Goal: Task Accomplishment & Management: Manage account settings

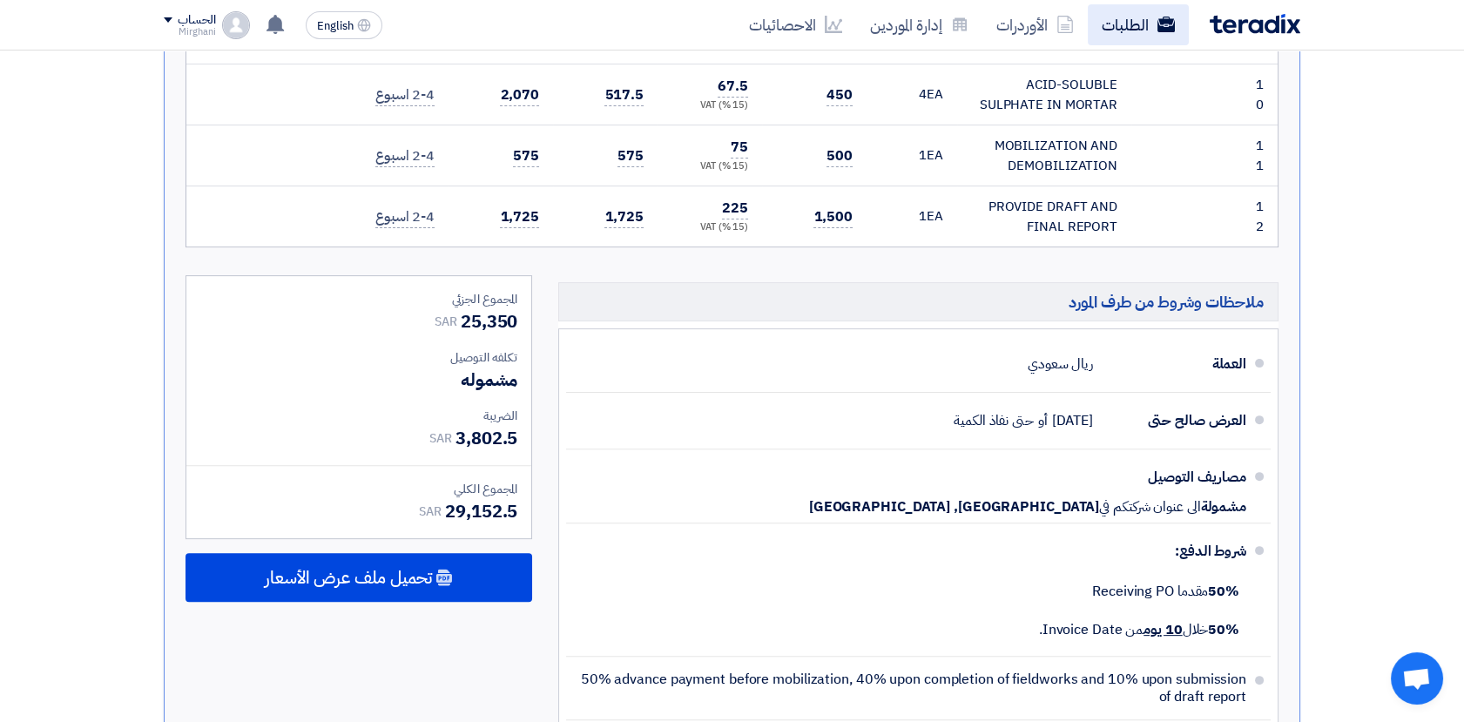
click at [1107, 32] on link "الطلبات" at bounding box center [1137, 24] width 101 height 41
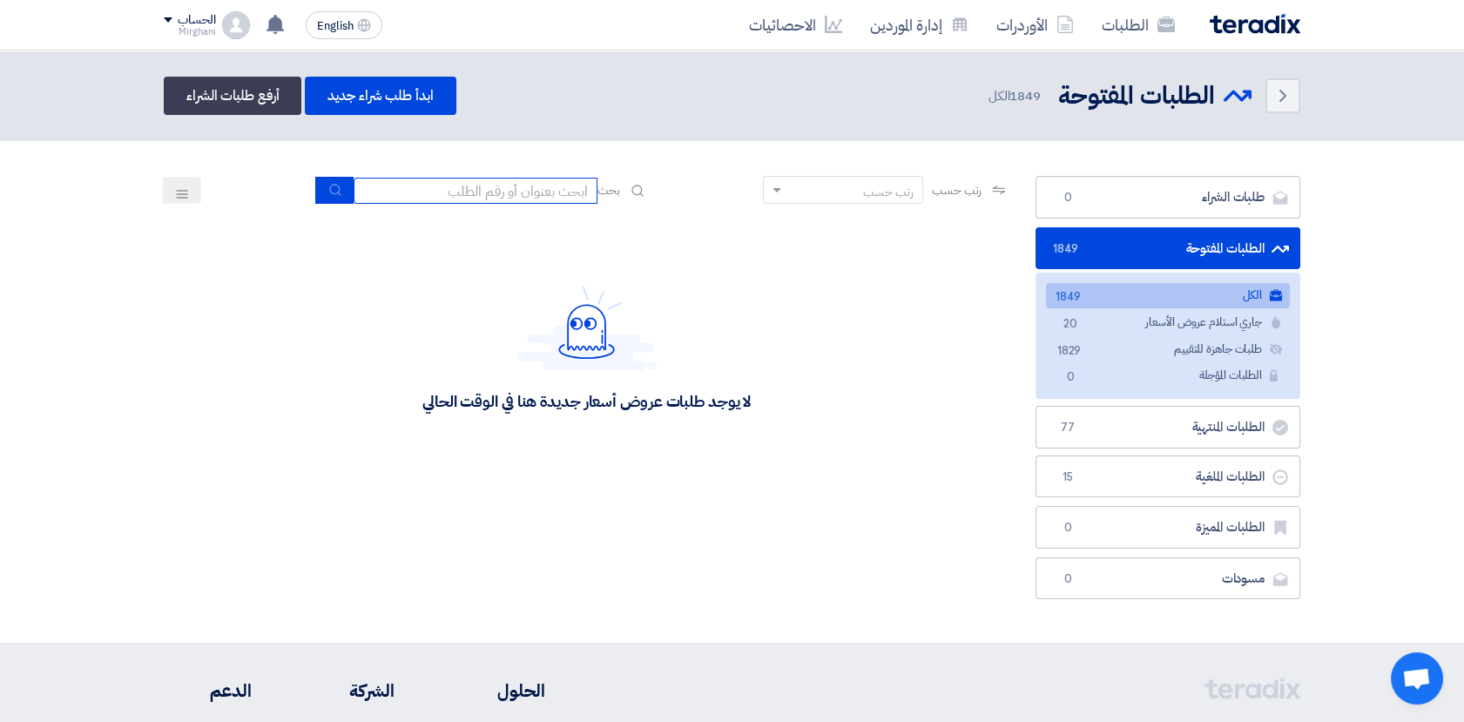
click at [556, 195] on input at bounding box center [475, 191] width 244 height 26
paste input "8100015829"
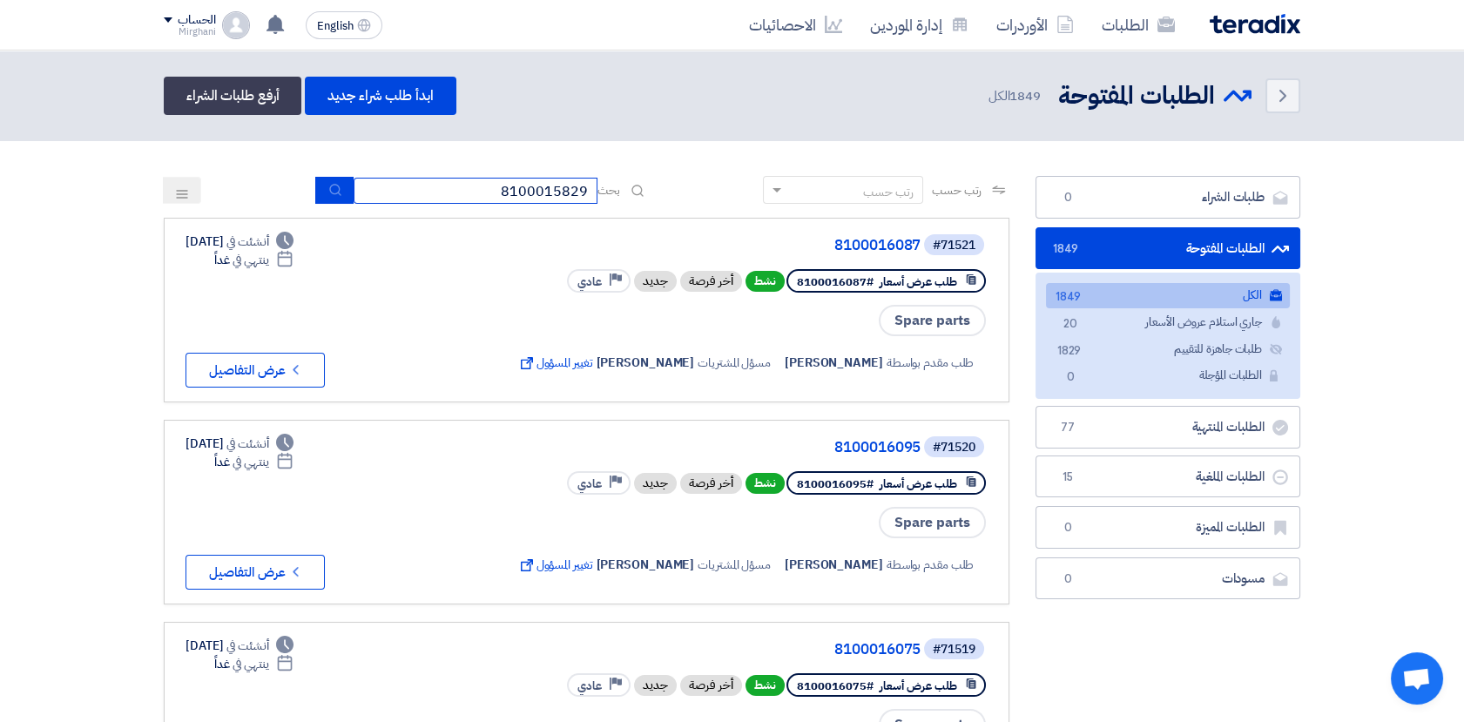
type input "8100015829"
click at [328, 187] on icon "submit" at bounding box center [335, 190] width 14 height 14
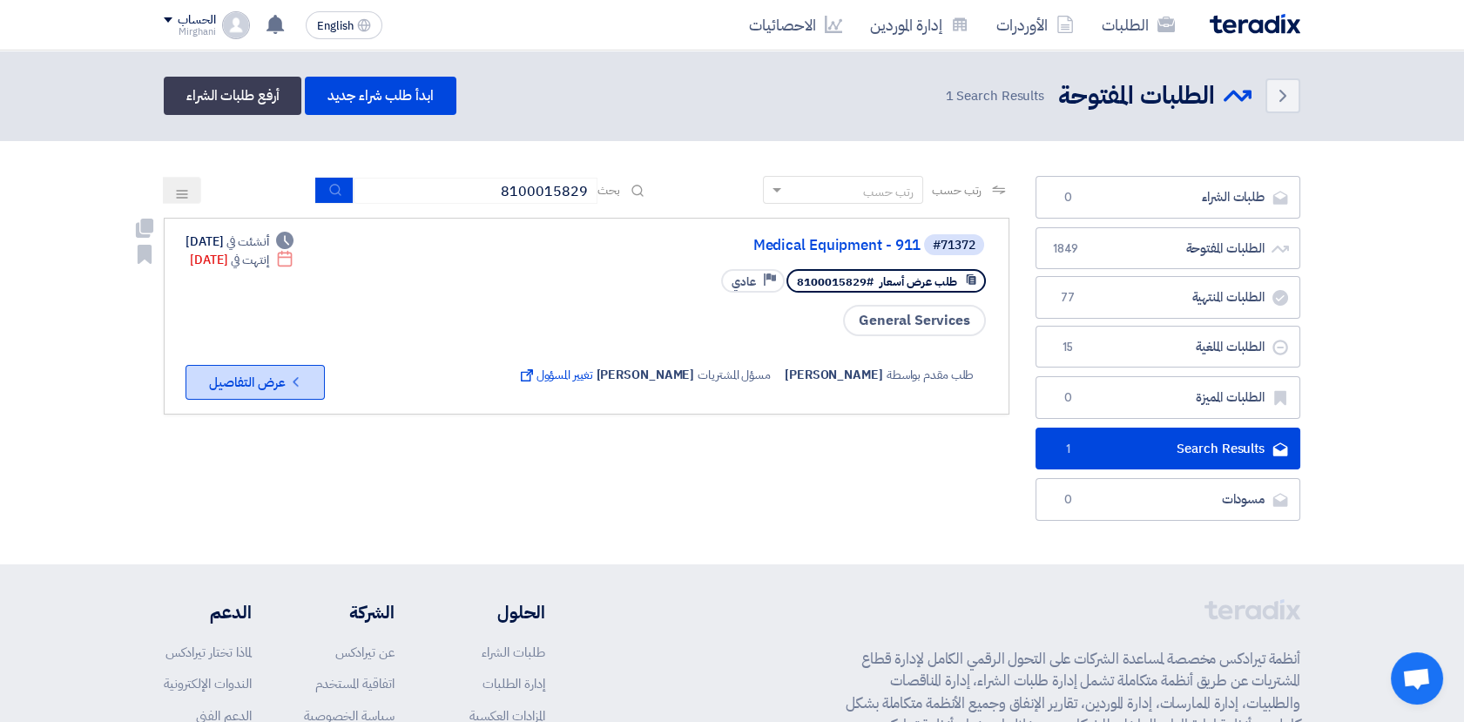
click at [263, 389] on button "Check details عرض التفاصيل" at bounding box center [254, 382] width 139 height 35
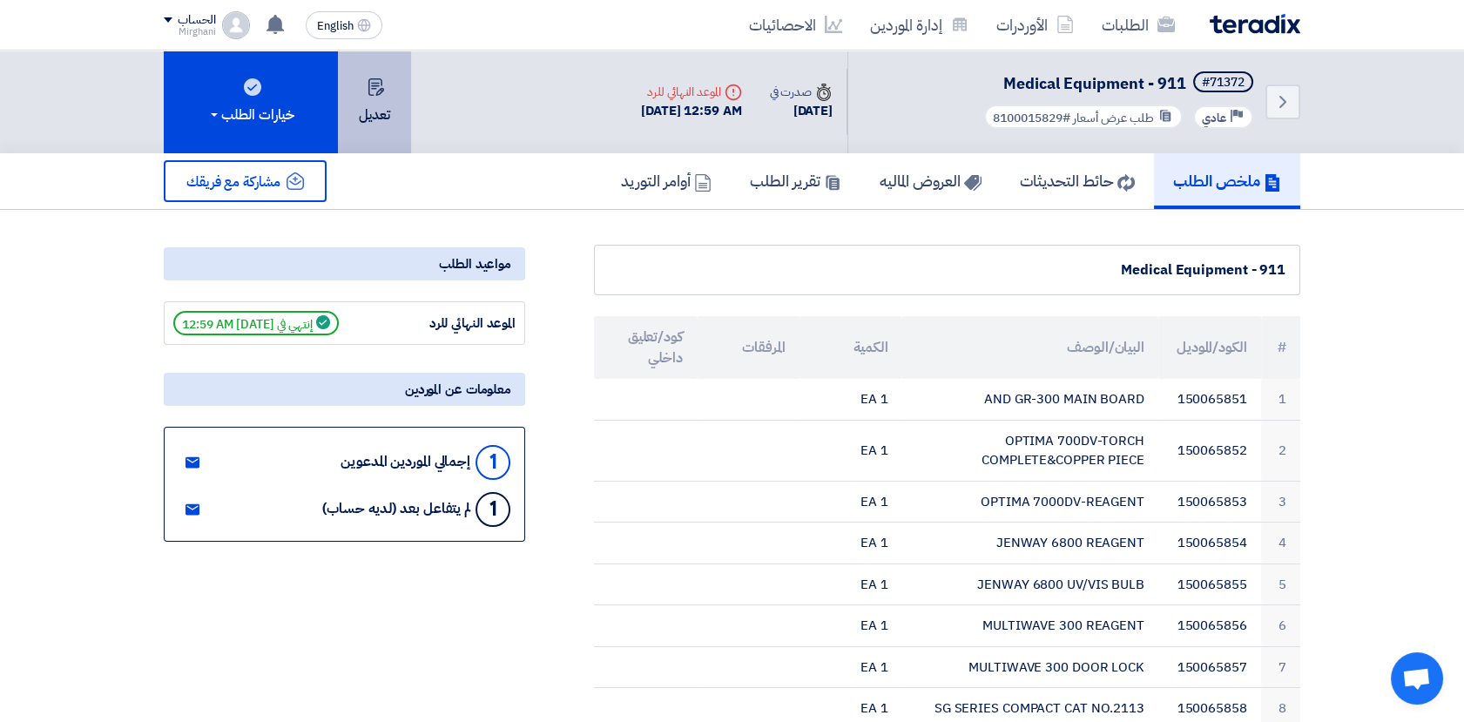
click at [400, 110] on button "تعديل" at bounding box center [374, 101] width 73 height 103
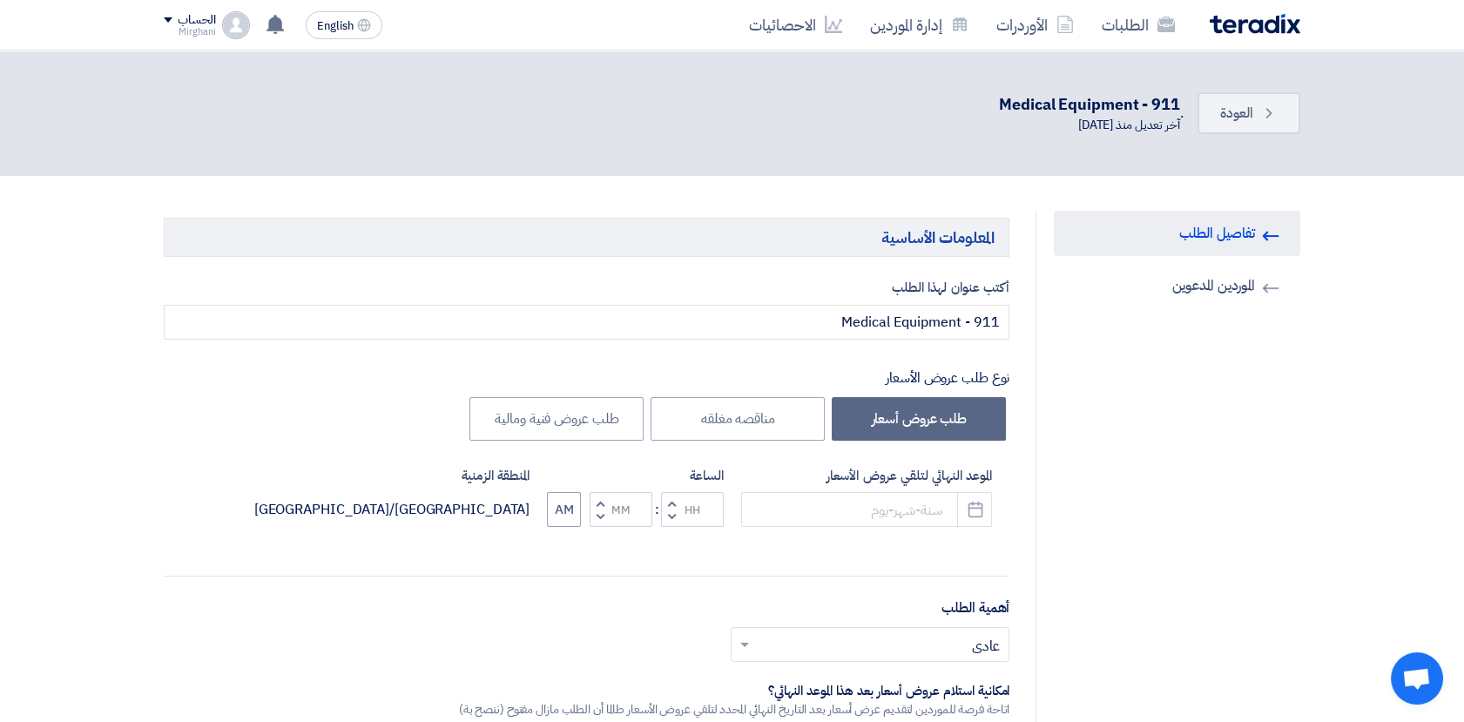
type input "[DATE]"
type input "12"
type input "59"
click at [919, 502] on input "[DATE]" at bounding box center [866, 509] width 251 height 35
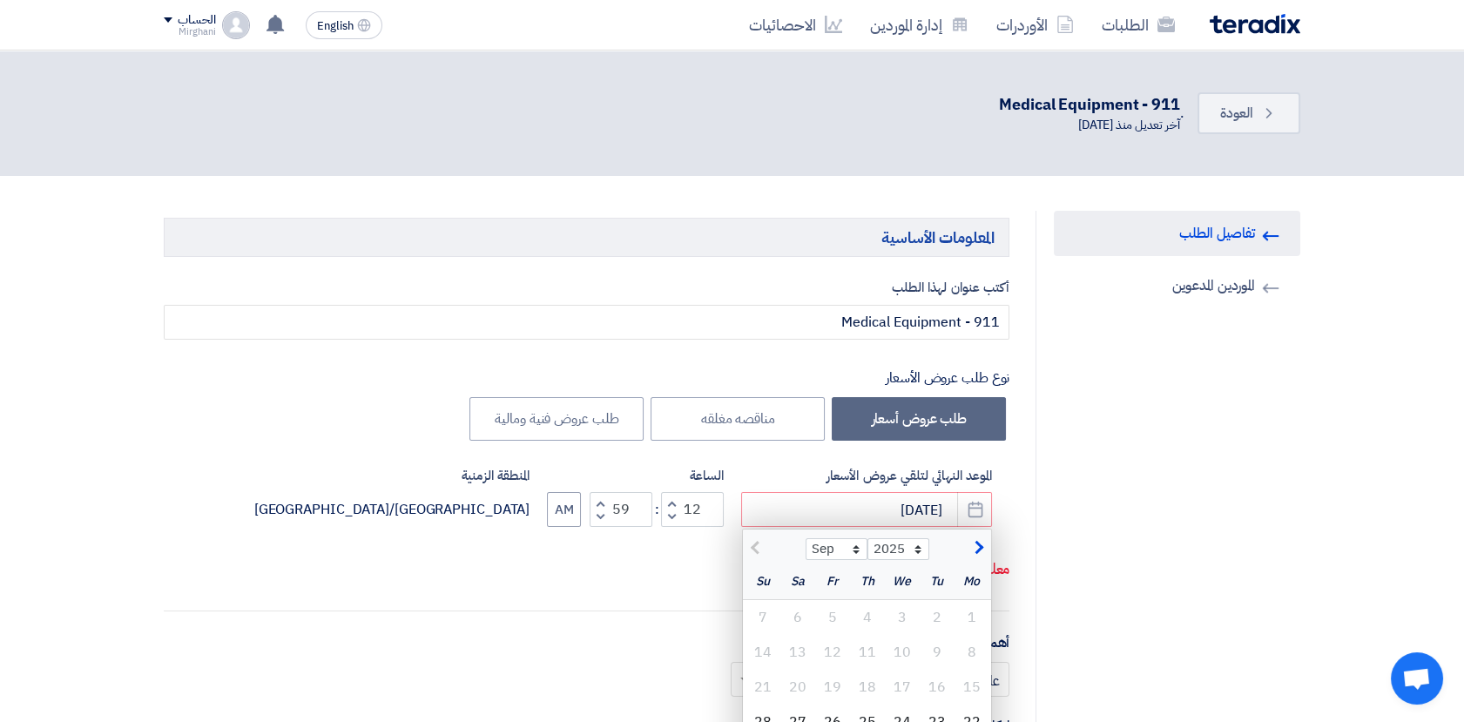
scroll to position [97, 0]
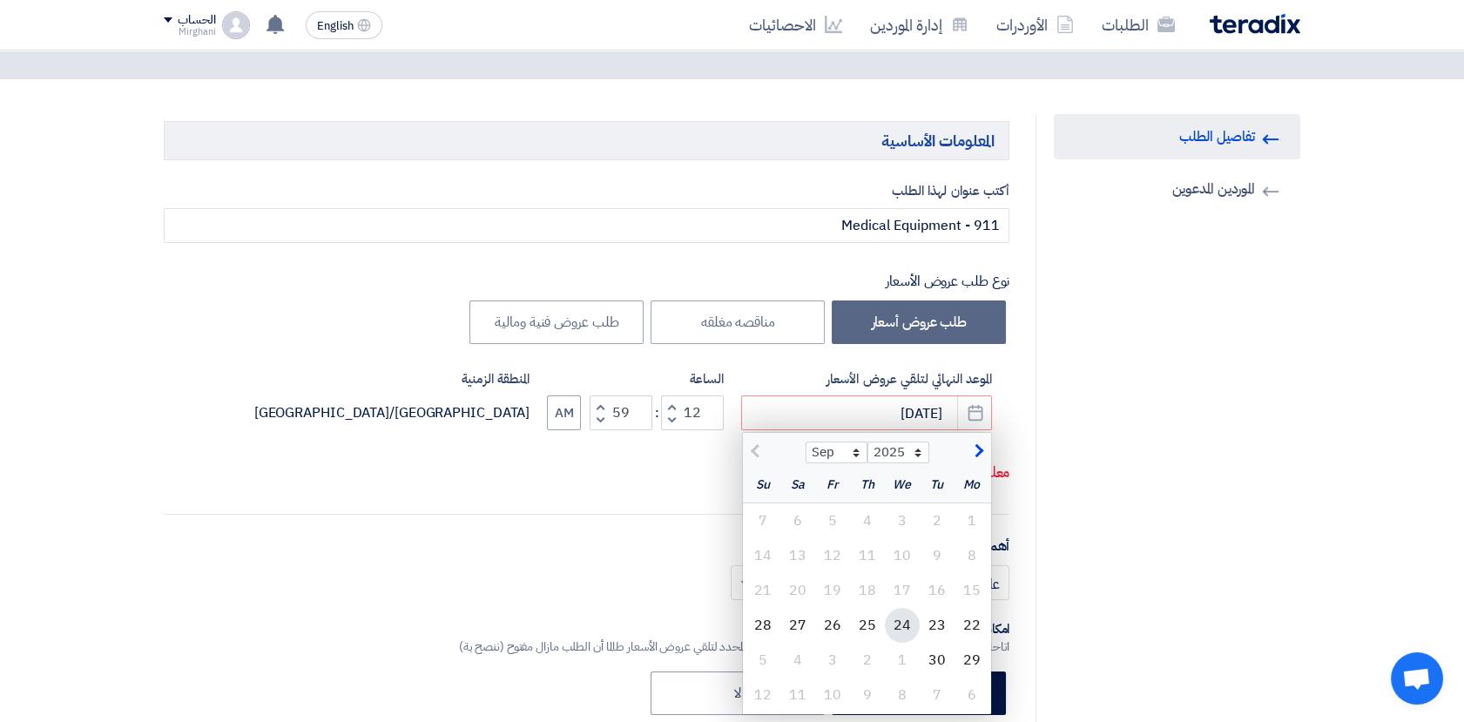
click at [908, 631] on div "24" at bounding box center [902, 625] width 35 height 35
type input "[DATE]"
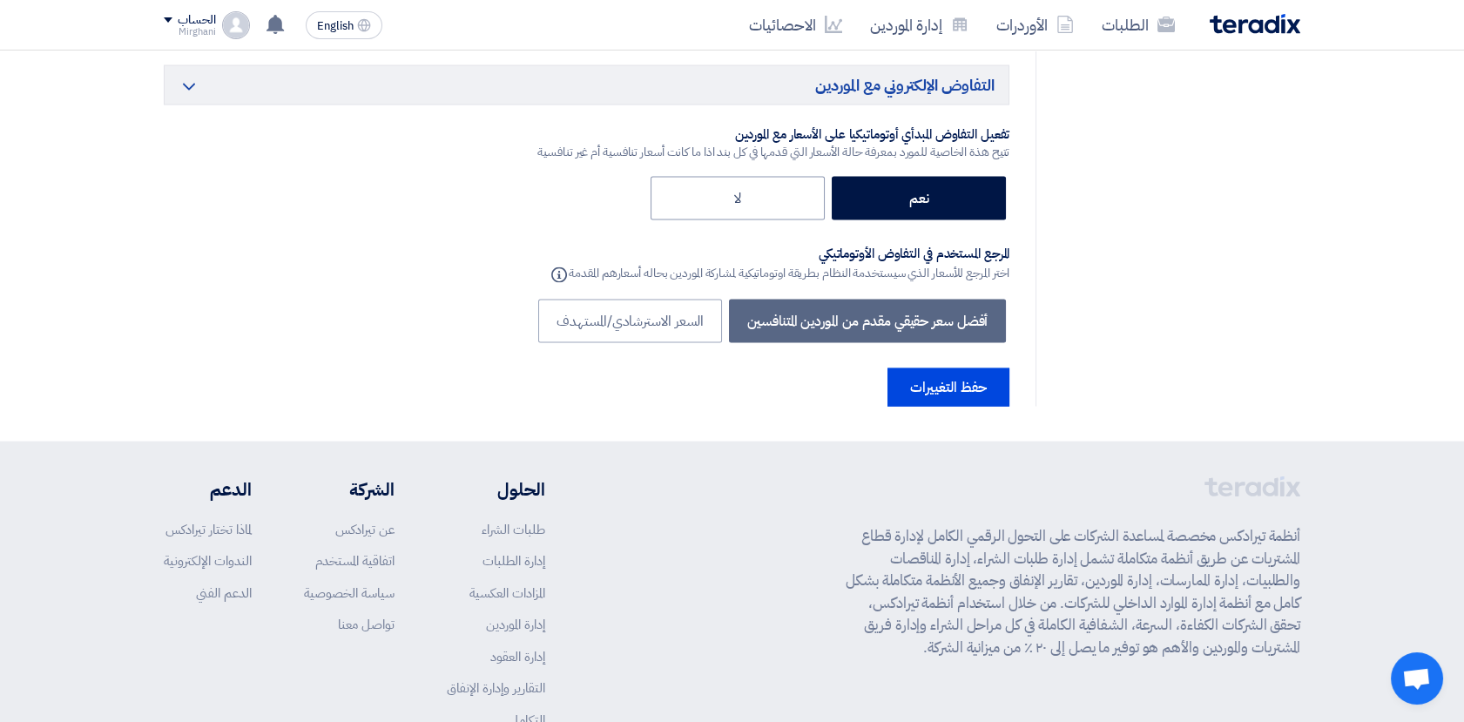
scroll to position [7699, 0]
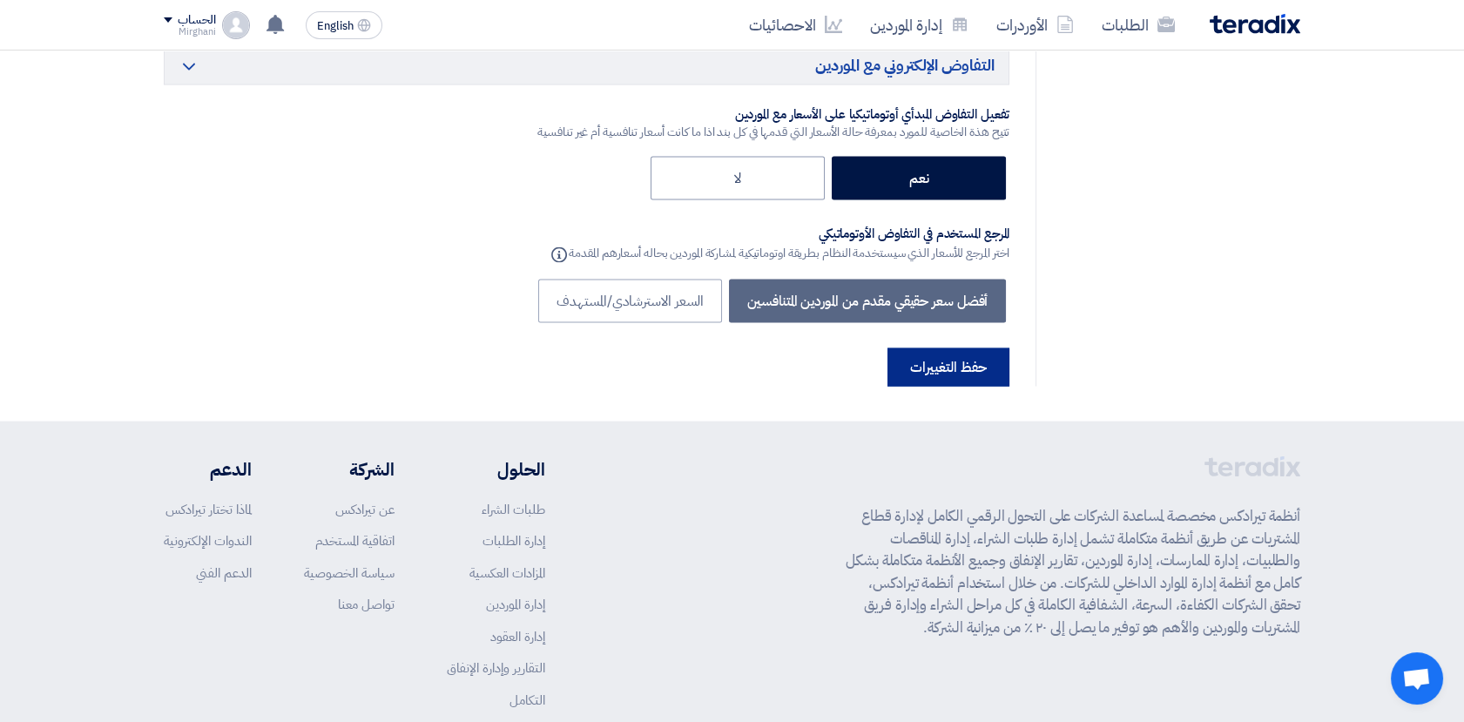
click at [952, 348] on button "حفظ التغييرات" at bounding box center [948, 367] width 122 height 38
click at [975, 348] on button "حفظ التغييرات" at bounding box center [948, 367] width 122 height 38
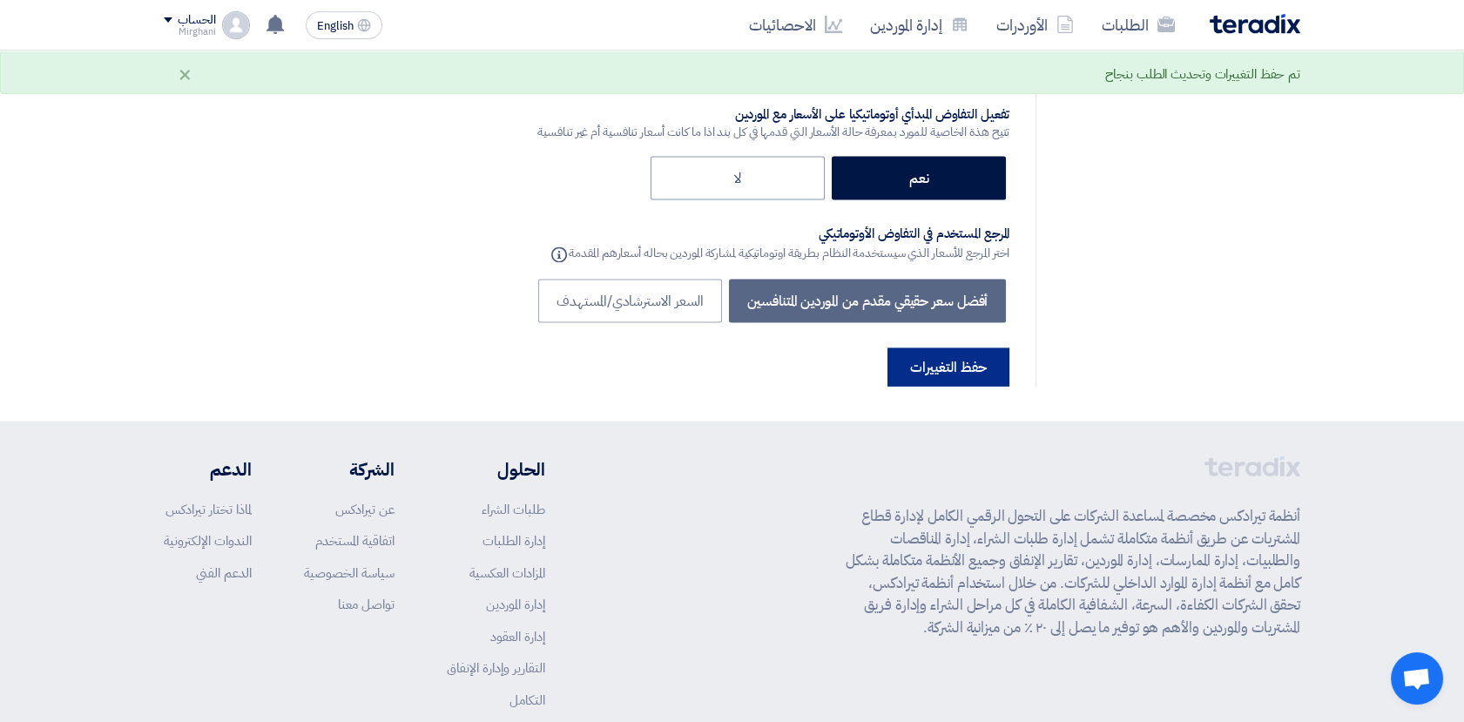
scroll to position [0, 0]
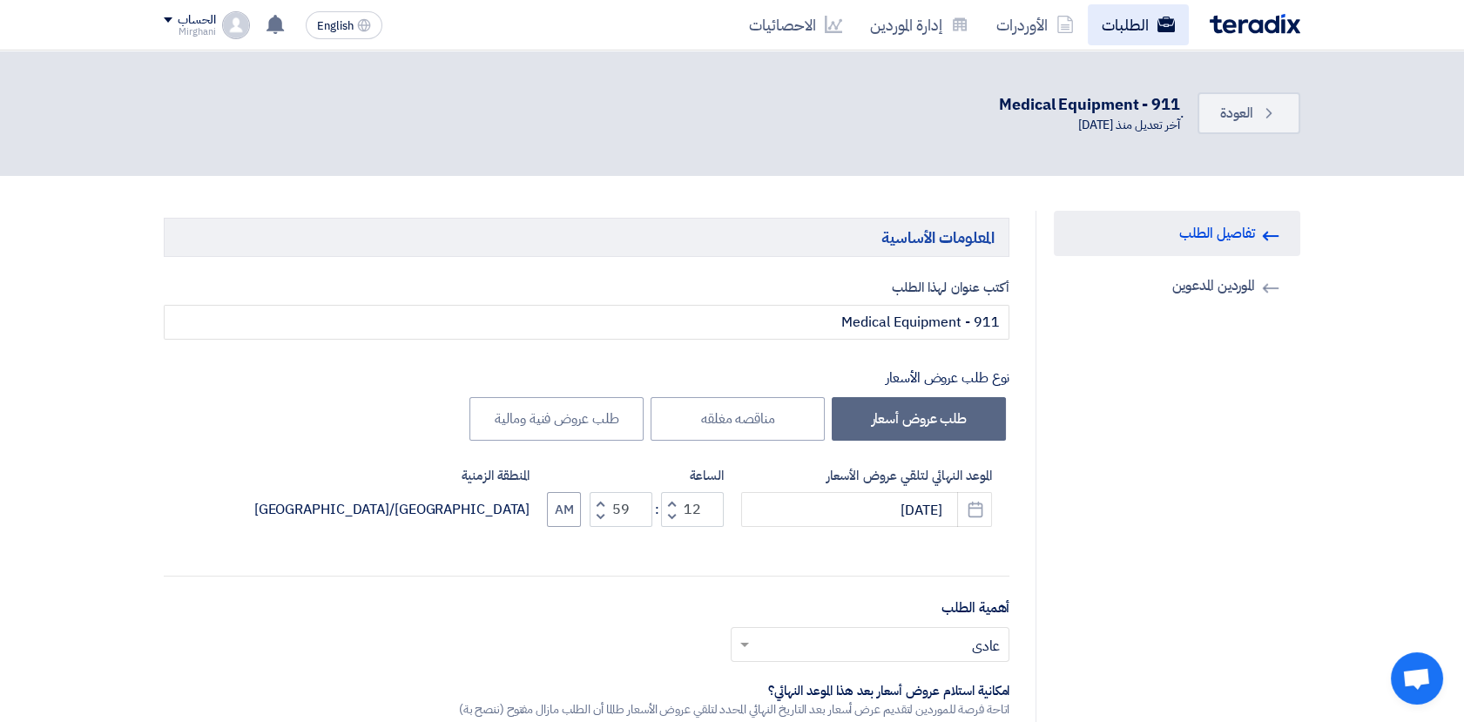
click at [1153, 11] on link "الطلبات" at bounding box center [1137, 24] width 101 height 41
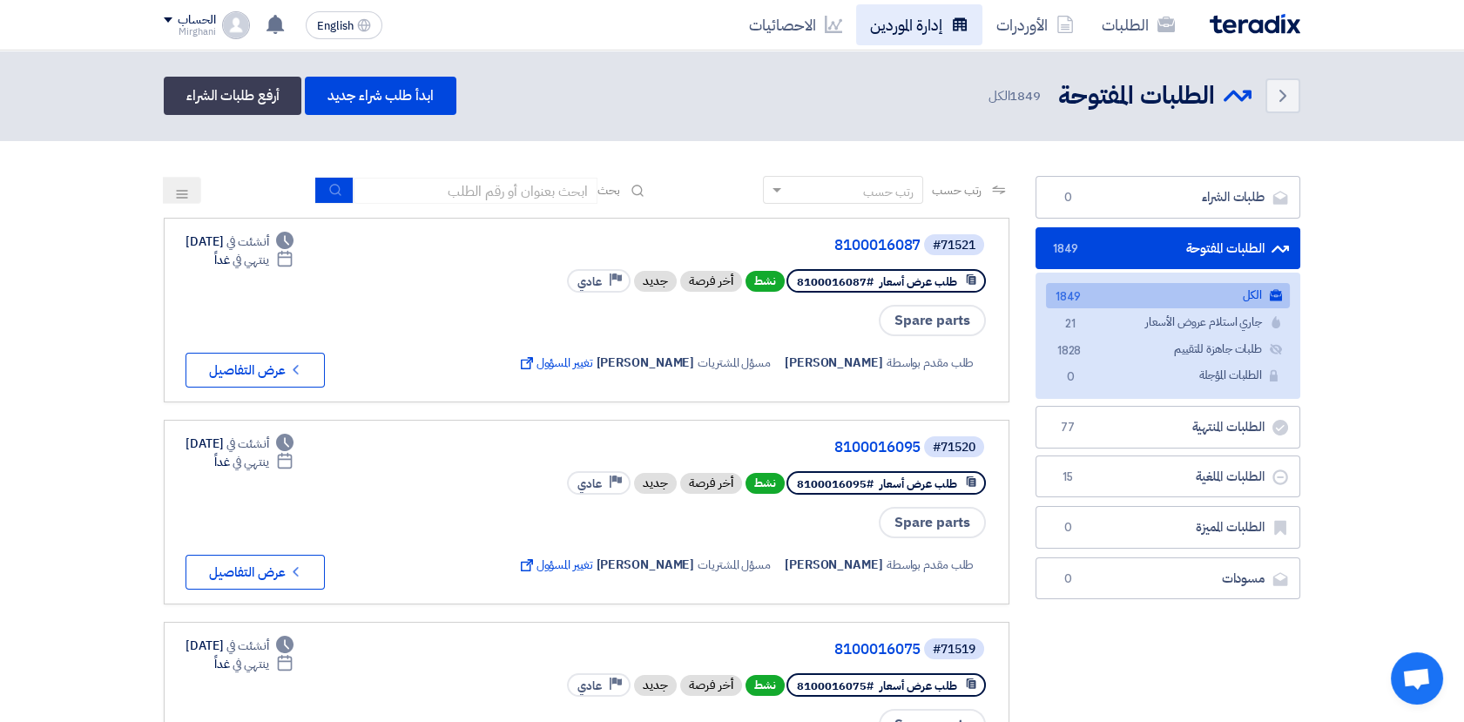
click at [928, 22] on link "إدارة الموردين" at bounding box center [919, 24] width 126 height 41
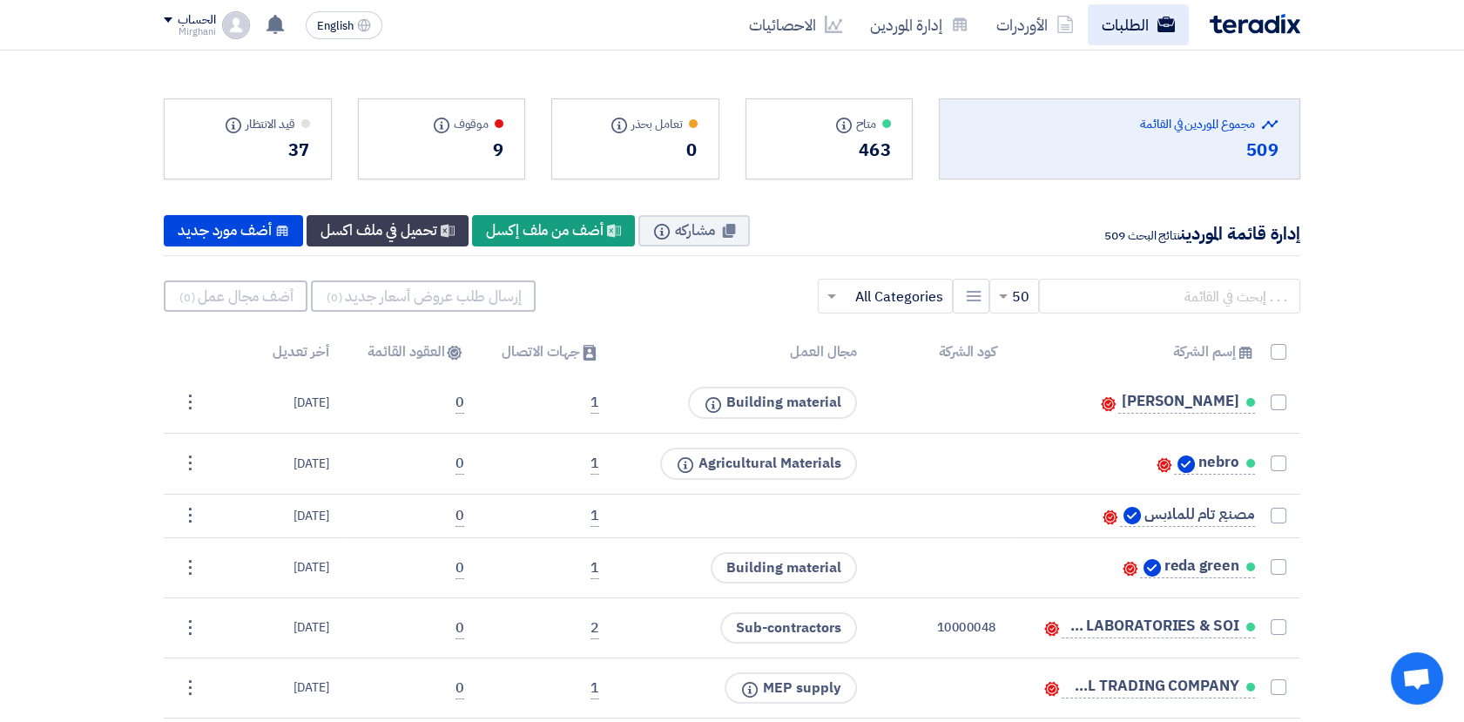
click at [1141, 25] on link "الطلبات" at bounding box center [1137, 24] width 101 height 41
